Goal: Task Accomplishment & Management: Complete application form

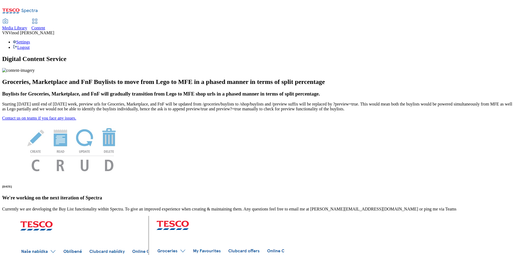
click at [45, 26] on span "Content" at bounding box center [39, 28] width 14 height 5
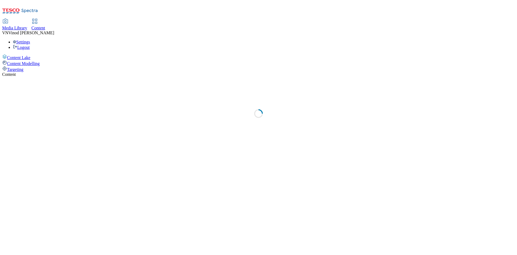
select select "ghs-[GEOGRAPHIC_DATA]"
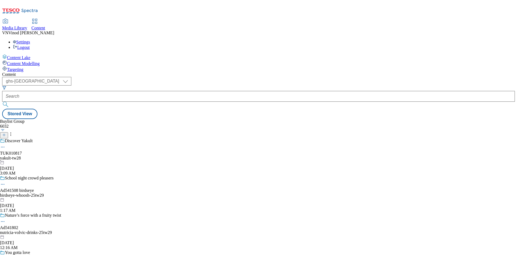
click at [5, 135] on line at bounding box center [4, 135] width 3 height 0
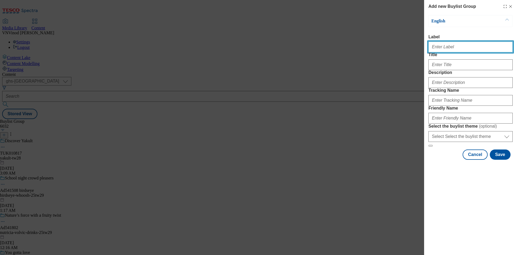
click at [452, 51] on input "Label" at bounding box center [471, 46] width 84 height 11
paste input "541128"
paste input "Lotus Bakeries UK Ltd"
click at [447, 46] on input "Ad541128 Lotus Bakeries UK Ltd" at bounding box center [471, 46] width 84 height 11
drag, startPoint x: 453, startPoint y: 49, endPoint x: 460, endPoint y: 56, distance: 9.7
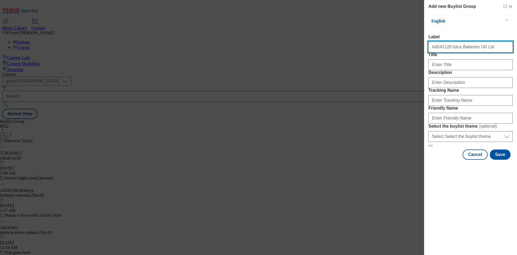
click at [453, 49] on input "Ad541128 lotus Bakeries UK Ltd" at bounding box center [471, 46] width 84 height 11
drag, startPoint x: 467, startPoint y: 49, endPoint x: 468, endPoint y: 53, distance: 4.1
click at [467, 49] on input "Ad541128 lotus-bakeries UK Ltd" at bounding box center [471, 46] width 84 height 11
drag, startPoint x: 481, startPoint y: 52, endPoint x: 447, endPoint y: 49, distance: 33.5
click at [447, 49] on input "Ad541128 lotus-bakeries-uk-ltd" at bounding box center [471, 46] width 84 height 11
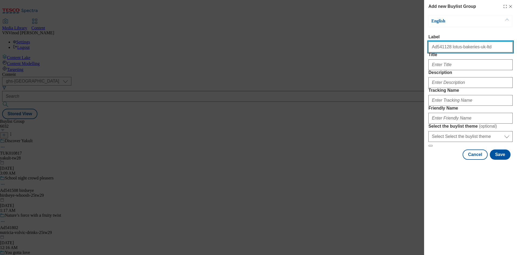
click at [477, 50] on input "Ad541128 lotus-bakeries-uk-ltd" at bounding box center [471, 46] width 84 height 11
click at [474, 50] on input "Ad541128 lotus-bakeries-uk-ltd" at bounding box center [471, 46] width 84 height 11
type input "Ad541128 lotus-bakeries-uk-ltd"
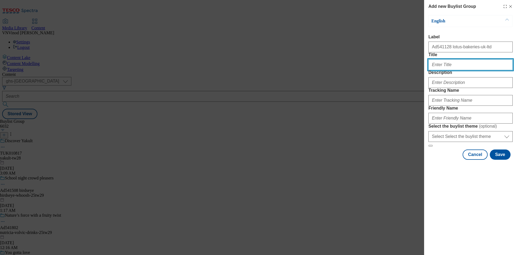
click at [459, 70] on input "Title" at bounding box center [471, 64] width 84 height 11
paste input "you gotta love"
type input "you gotta love"
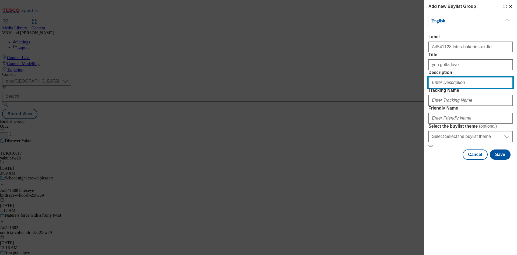
click at [453, 88] on input "Description" at bounding box center [471, 82] width 84 height 11
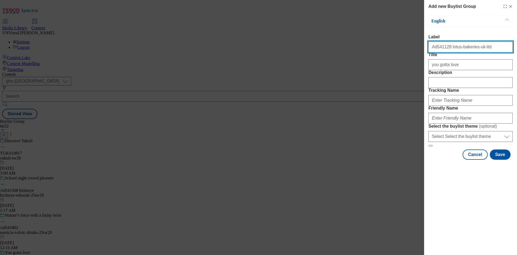
click at [438, 49] on input "Ad541128 lotus-bakeries-uk-ltd" at bounding box center [471, 46] width 84 height 11
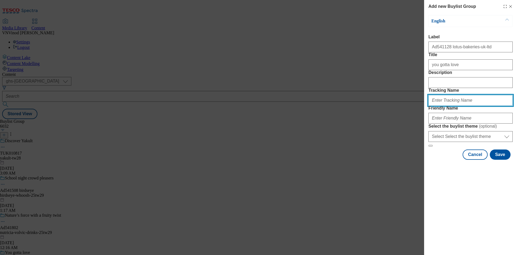
click at [442, 106] on input "Tracking Name" at bounding box center [471, 100] width 84 height 11
paste input "Ad541128"
click at [442, 106] on input "DH_ADAd541128" at bounding box center [471, 100] width 84 height 11
type input "DH_AD541128"
click at [341, 67] on div "Add new Buylist Group English Label Ad541128 lotus-bakeries-uk-ltd Title you go…" at bounding box center [258, 127] width 517 height 255
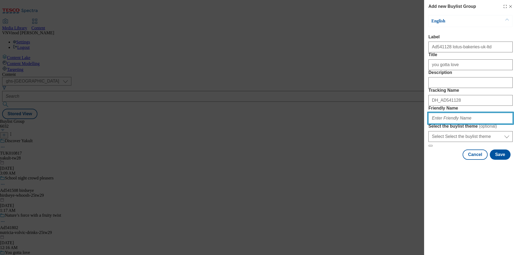
click at [451, 123] on input "Friendly Name" at bounding box center [471, 118] width 84 height 11
paste input "lotus-bakeries"
drag, startPoint x: 470, startPoint y: 156, endPoint x: 323, endPoint y: 151, distance: 147.2
click at [323, 151] on div "Add new Buylist Group English Label Ad541128 lotus-bakeries-uk-ltd Title you go…" at bounding box center [258, 127] width 517 height 255
type input "lotus-bakeries-25tw29"
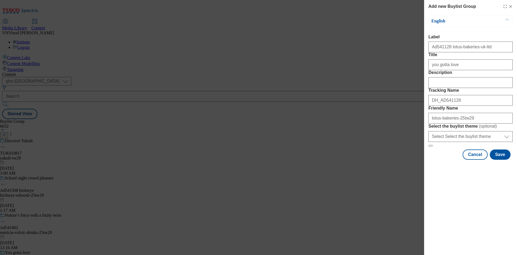
click at [334, 45] on div "Add new Buylist Group English Label Ad541128 lotus-bakeries-uk-ltd Title you go…" at bounding box center [258, 127] width 517 height 255
click at [502, 159] on button "Save" at bounding box center [500, 154] width 21 height 10
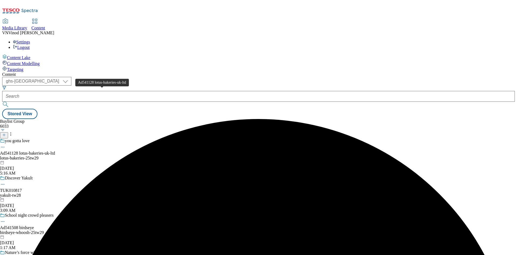
click at [55, 151] on div "Ad541128 lotus-bakeries-uk-ltd" at bounding box center [27, 153] width 55 height 5
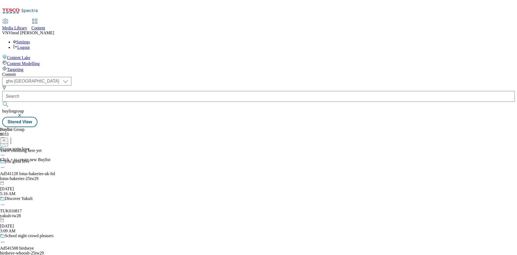
click at [8, 137] on button at bounding box center [4, 140] width 8 height 6
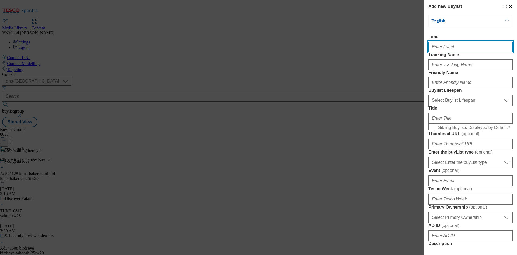
click at [453, 49] on input "Label" at bounding box center [471, 46] width 84 height 11
paste input "541128"
type input "Ad541128"
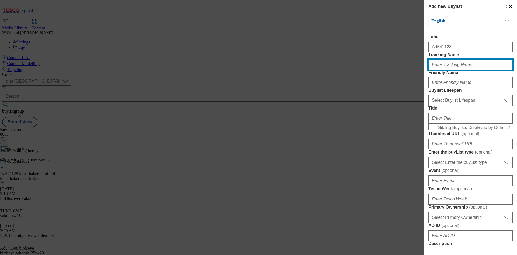
click at [446, 70] on input "Tracking Name" at bounding box center [471, 64] width 84 height 11
paste input "541128"
drag, startPoint x: 433, startPoint y: 77, endPoint x: 440, endPoint y: 87, distance: 12.3
click at [433, 70] on input "Dh_AD541128" at bounding box center [471, 64] width 84 height 11
type input "DH_AD541128"
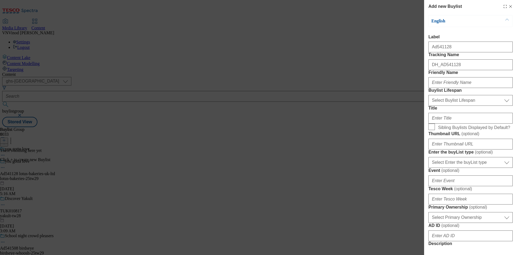
click at [373, 62] on div "Add new Buylist English Label Ad541128 Tracking Name DH_AD541128 Friendly Name …" at bounding box center [258, 127] width 517 height 255
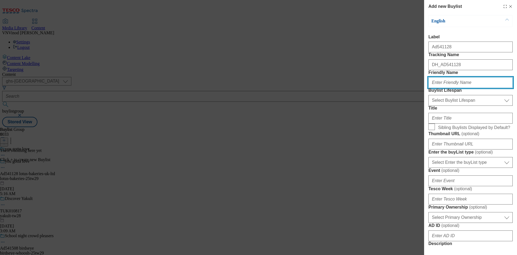
click at [459, 88] on input "Friendly Name" at bounding box center [471, 82] width 84 height 11
paste input "lotus-bakeries"
type input "lotus-bakeries"
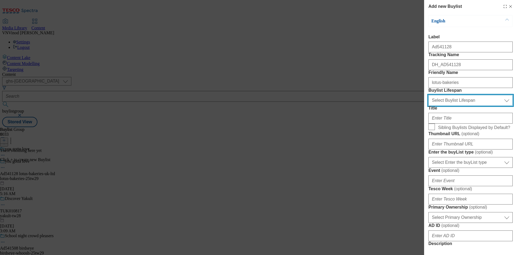
click at [455, 106] on select "Select Buylist Lifespan evergreen seasonal tactical" at bounding box center [471, 100] width 84 height 11
select select "tactical"
click at [429, 106] on select "Select Buylist Lifespan evergreen seasonal tactical" at bounding box center [471, 100] width 84 height 11
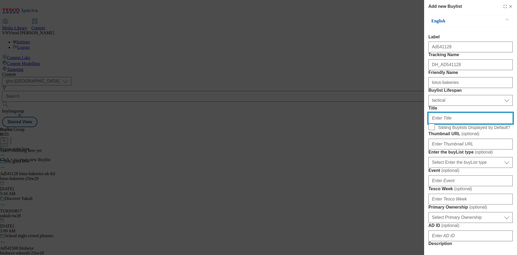
click at [445, 123] on input "Title" at bounding box center [471, 118] width 84 height 11
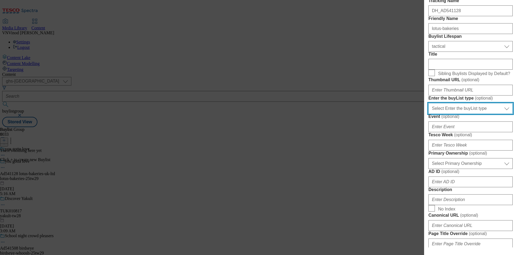
click at [460, 114] on select "Select Enter the buyList type event supplier funded long term >4 weeks supplier…" at bounding box center [471, 108] width 84 height 11
select select "supplier funded short term 1-3 weeks"
click at [429, 114] on select "Select Enter the buyList type event supplier funded long term >4 weeks supplier…" at bounding box center [471, 108] width 84 height 11
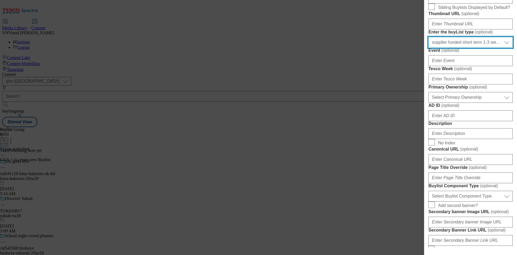
scroll to position [135, 0]
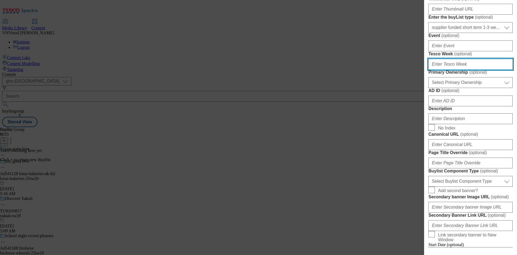
click at [458, 70] on input "Tesco Week ( optional )" at bounding box center [471, 64] width 84 height 11
type input "29"
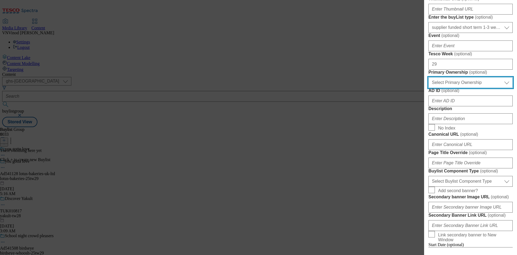
click at [459, 88] on select "Select Primary Ownership [PERSON_NAME]" at bounding box center [471, 82] width 84 height 11
select select "dunnhumby"
click at [429, 88] on select "Select Primary Ownership [PERSON_NAME]" at bounding box center [471, 82] width 84 height 11
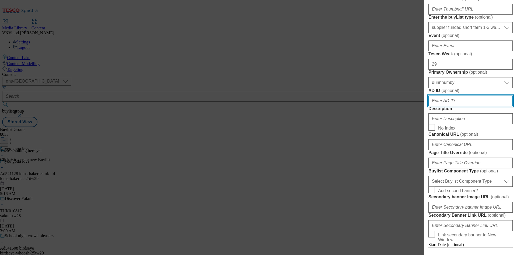
click at [468, 106] on input "AD ID ( optional )" at bounding box center [471, 100] width 84 height 11
paste input "541128"
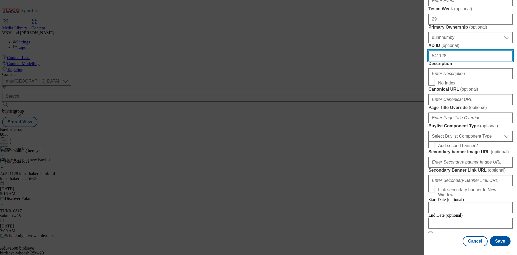
scroll to position [216, 0]
type input "541128"
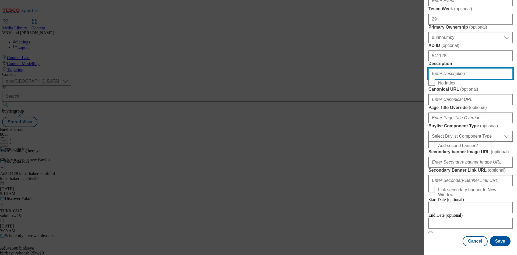
click at [464, 79] on input "Description" at bounding box center [471, 73] width 84 height 11
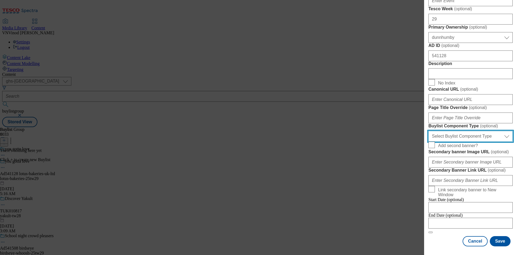
click at [467, 141] on select "Select Buylist Component Type Banner Competition Header Meal" at bounding box center [471, 136] width 84 height 11
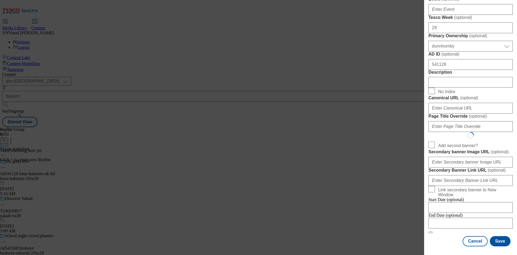
select select "Banner"
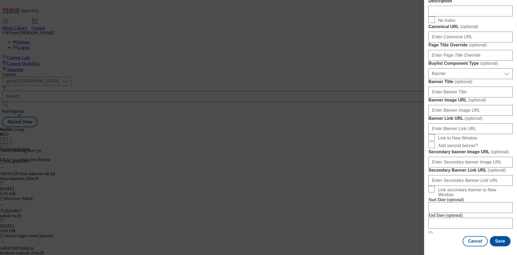
scroll to position [472, 0]
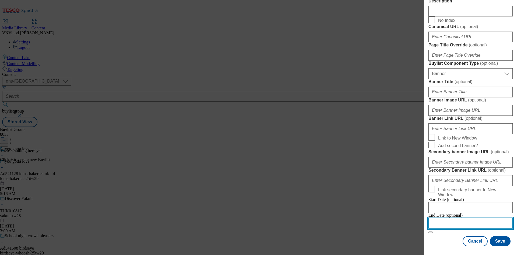
click at [465, 220] on input "Modal" at bounding box center [471, 222] width 84 height 11
select select "2025"
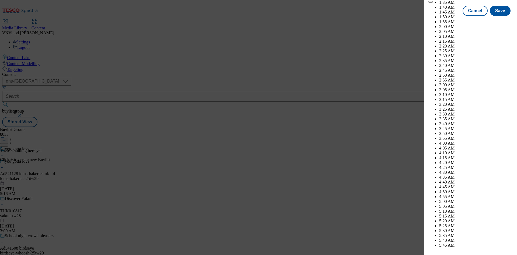
scroll to position [621, 0]
select select "November"
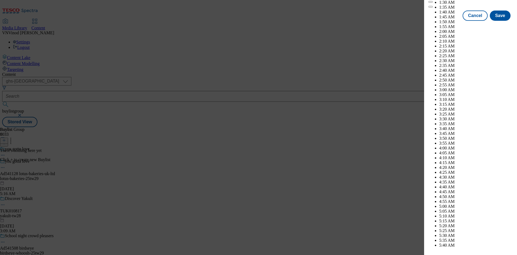
click at [435, 21] on div "Cancel Save" at bounding box center [471, 16] width 84 height 10
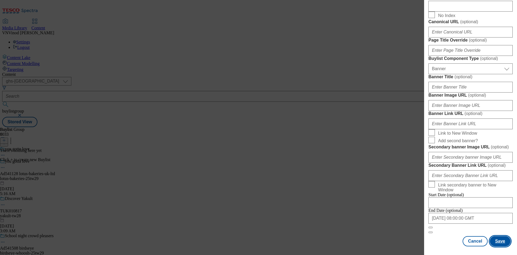
click at [498, 242] on button "Save" at bounding box center [500, 241] width 21 height 10
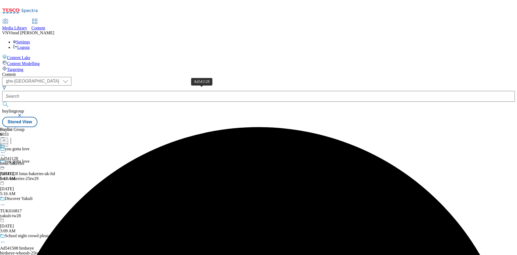
click at [18, 156] on div "Ad541128" at bounding box center [9, 158] width 18 height 5
click at [6, 138] on icon at bounding box center [4, 140] width 4 height 4
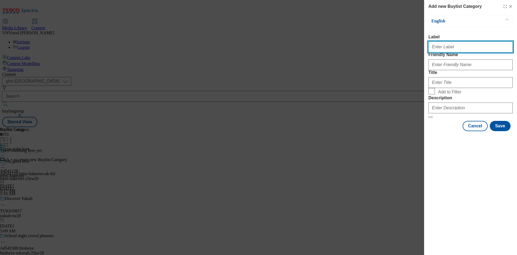
click at [470, 52] on input "Label" at bounding box center [471, 46] width 84 height 11
paste input "541128"
type input "Ad541128"
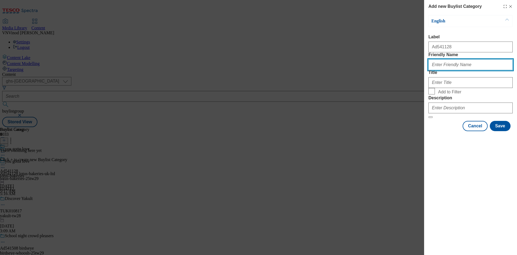
click at [461, 70] on input "Friendly Name" at bounding box center [471, 64] width 84 height 11
paste input "lotus-bakeries"
type input "lotus-bakeries"
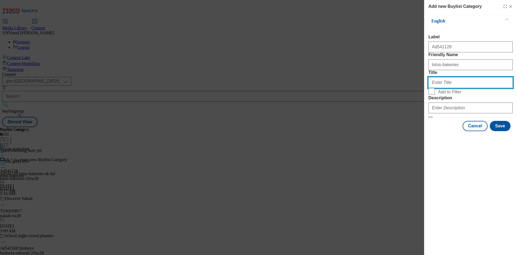
click at [442, 88] on input "Title" at bounding box center [471, 82] width 84 height 11
paste input "Lotus Bakeries UK Ltd"
type input "Lotus Bakeries UK Ltd"
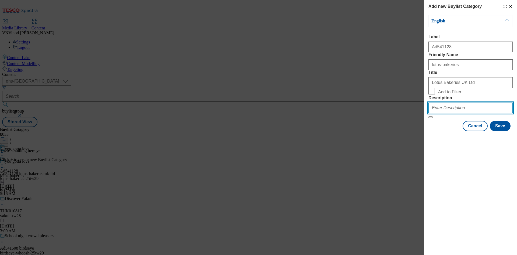
click at [451, 113] on input "Description" at bounding box center [471, 107] width 84 height 11
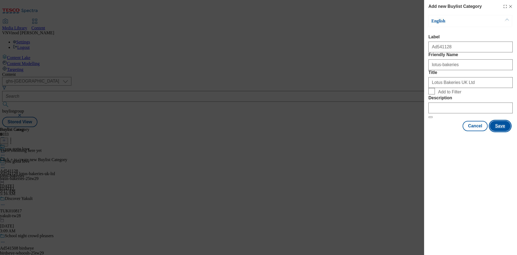
click at [502, 131] on button "Save" at bounding box center [500, 126] width 21 height 10
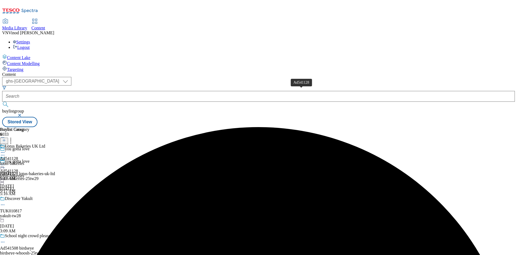
click at [18, 156] on div "Ad541128" at bounding box center [9, 158] width 18 height 5
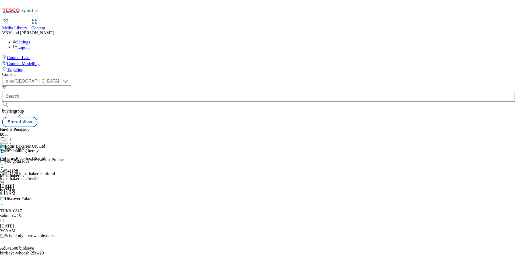
click at [6, 138] on icon at bounding box center [4, 140] width 4 height 4
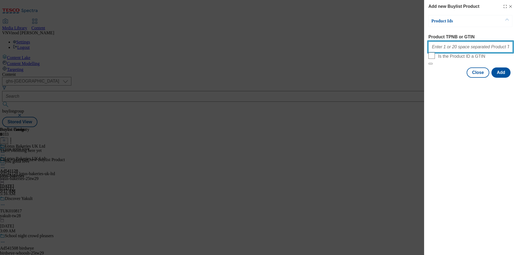
click at [458, 48] on input "Product TPNB or GTIN" at bounding box center [471, 46] width 84 height 11
paste input "51976161 85370382"
type input "51976161 85370382"
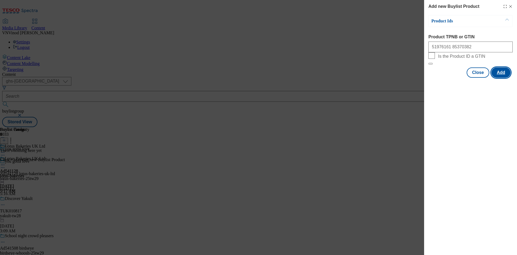
click at [502, 78] on button "Add" at bounding box center [501, 72] width 19 height 10
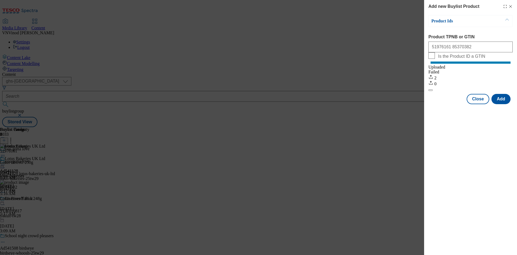
click at [511, 6] on icon "Modal" at bounding box center [511, 6] width 4 height 4
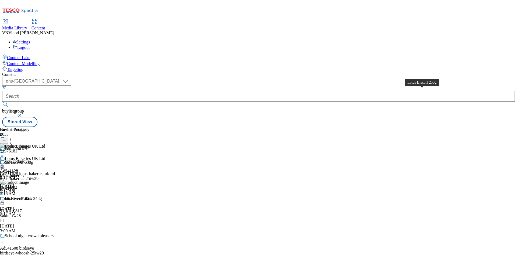
click at [33, 160] on div "Lotus Biscoff 250g" at bounding box center [16, 162] width 33 height 5
copy div "Lotus Biscoff 250g"
click at [5, 165] on icon at bounding box center [2, 167] width 5 height 5
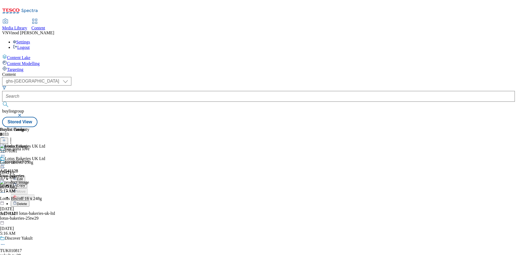
click at [25, 175] on button "Edit" at bounding box center [18, 178] width 14 height 6
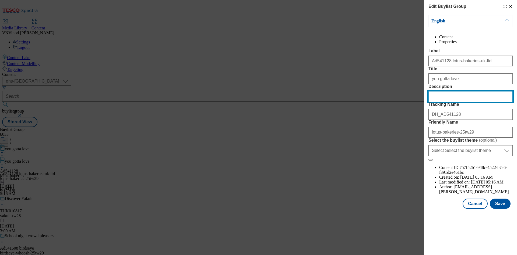
click at [459, 102] on input "Description" at bounding box center [471, 96] width 84 height 11
paste input "Lotus Biscoff 250g"
type input "Lotus Biscoff 250g"
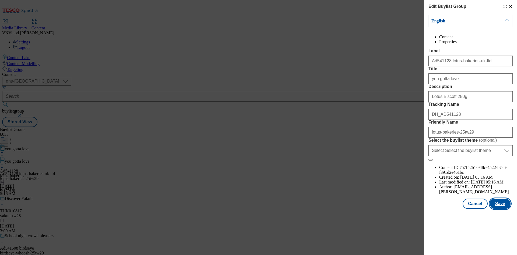
click at [499, 209] on button "Save" at bounding box center [500, 203] width 21 height 10
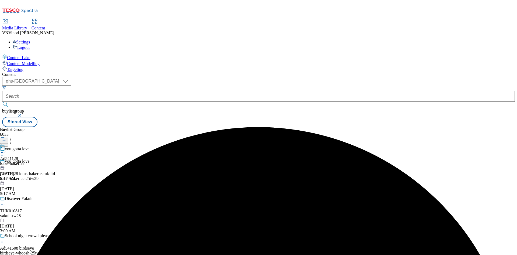
click at [5, 150] on icon at bounding box center [2, 152] width 5 height 5
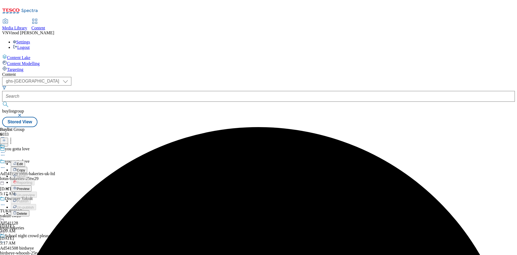
click at [25, 160] on button "Edit" at bounding box center [18, 163] width 14 height 6
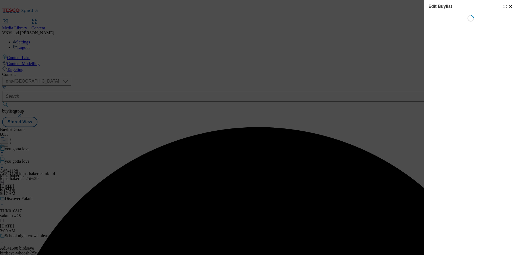
select select "tactical"
select select "supplier funded short term 1-3 weeks"
select select "dunnhumby"
select select "Banner"
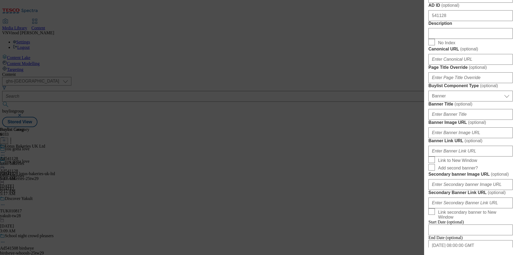
scroll to position [269, 0]
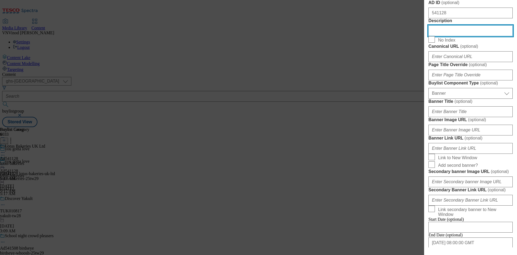
click at [457, 36] on input "Description" at bounding box center [471, 30] width 84 height 11
paste input "Lotus Biscoff 250g"
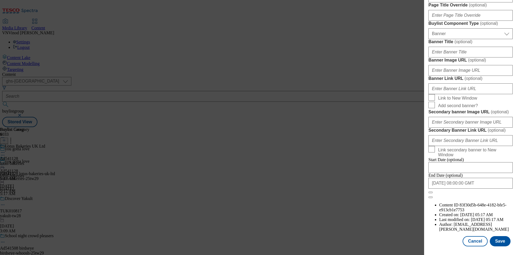
scroll to position [529, 0]
type input "Lotus Biscoff 250g"
click at [501, 242] on button "Save" at bounding box center [500, 241] width 21 height 10
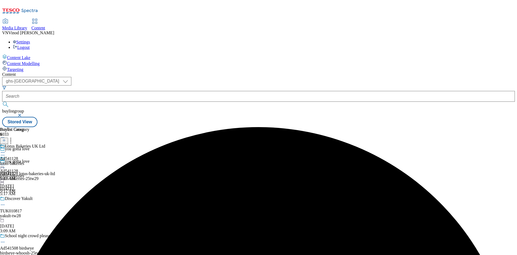
click at [5, 150] on icon at bounding box center [2, 152] width 5 height 5
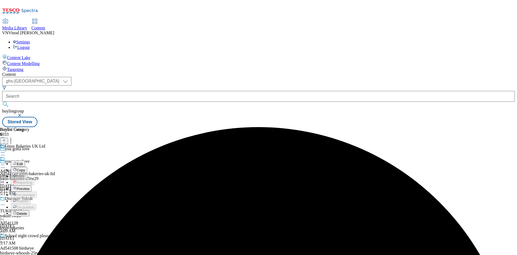
click at [25, 160] on button "Edit" at bounding box center [18, 163] width 14 height 6
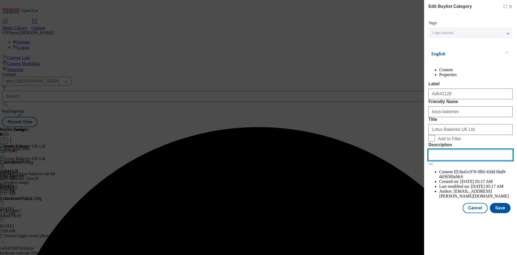
click at [459, 160] on input "Description" at bounding box center [471, 154] width 84 height 11
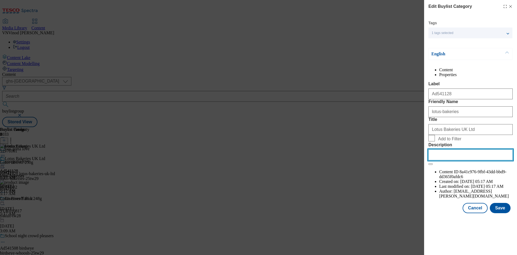
paste input "Lotus Biscoff 250g"
type input "Lotus Biscoff 250g"
click at [499, 213] on button "Save" at bounding box center [500, 208] width 21 height 10
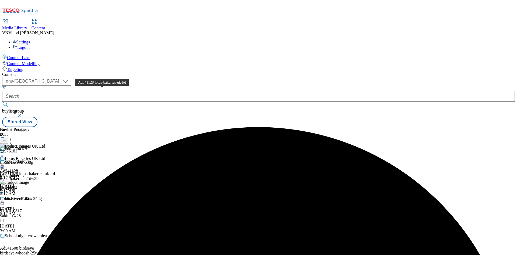
click at [55, 171] on div "Ad541128 lotus-bakeries-uk-ltd" at bounding box center [27, 173] width 55 height 5
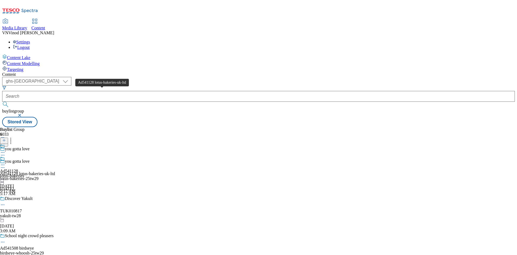
click at [55, 171] on div "Ad541128 lotus-bakeries-uk-ltd" at bounding box center [27, 173] width 55 height 5
